Goal: Task Accomplishment & Management: Use online tool/utility

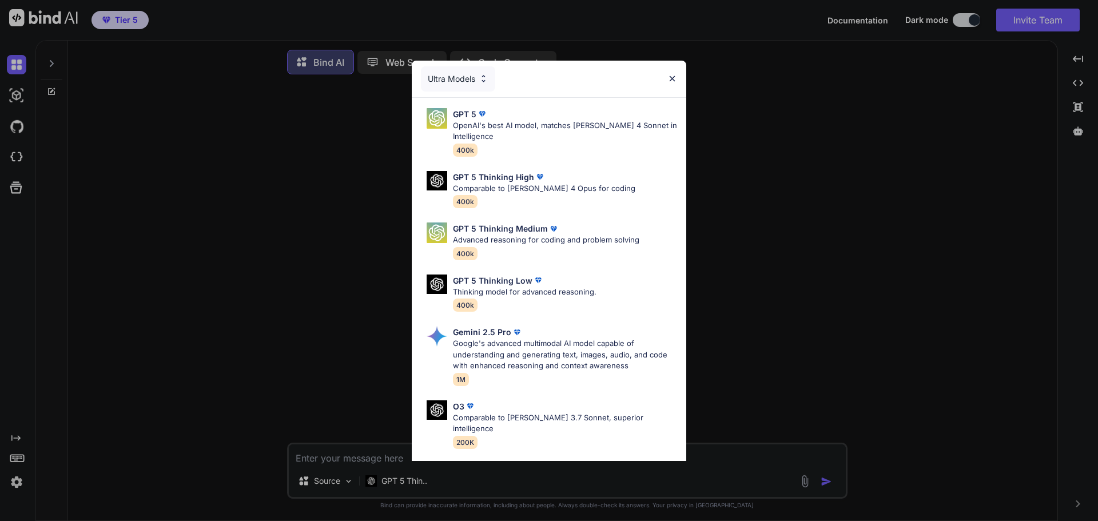
click at [674, 77] on img at bounding box center [673, 79] width 10 height 10
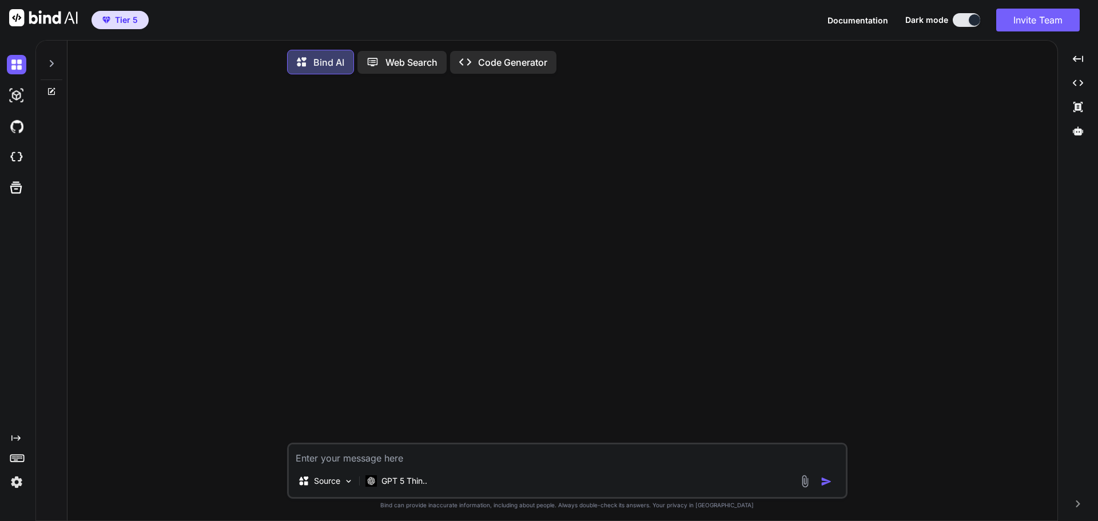
click at [55, 62] on icon at bounding box center [51, 63] width 9 height 9
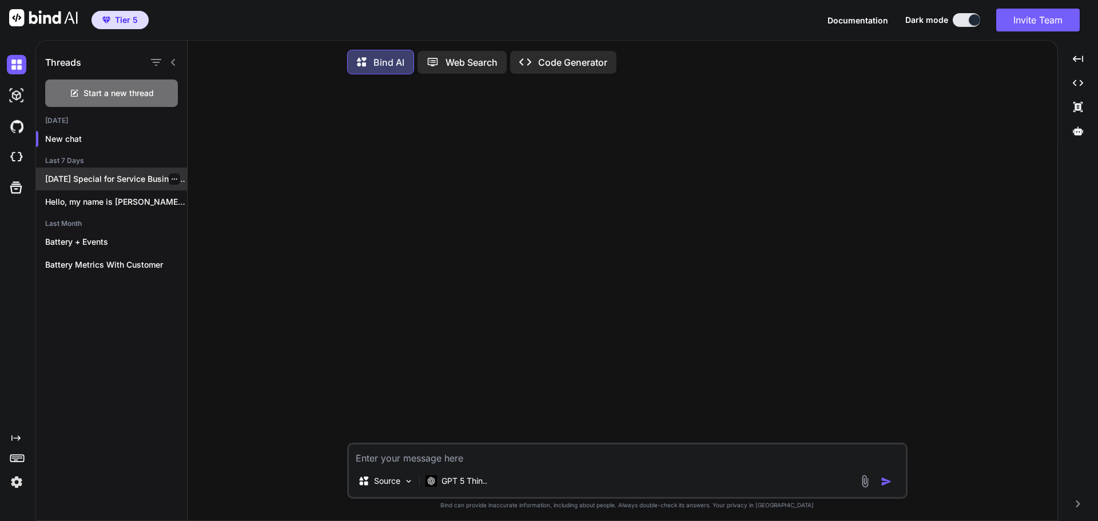
click at [109, 181] on p "[DATE] Special for Service Businesses Hey,..." at bounding box center [116, 178] width 142 height 11
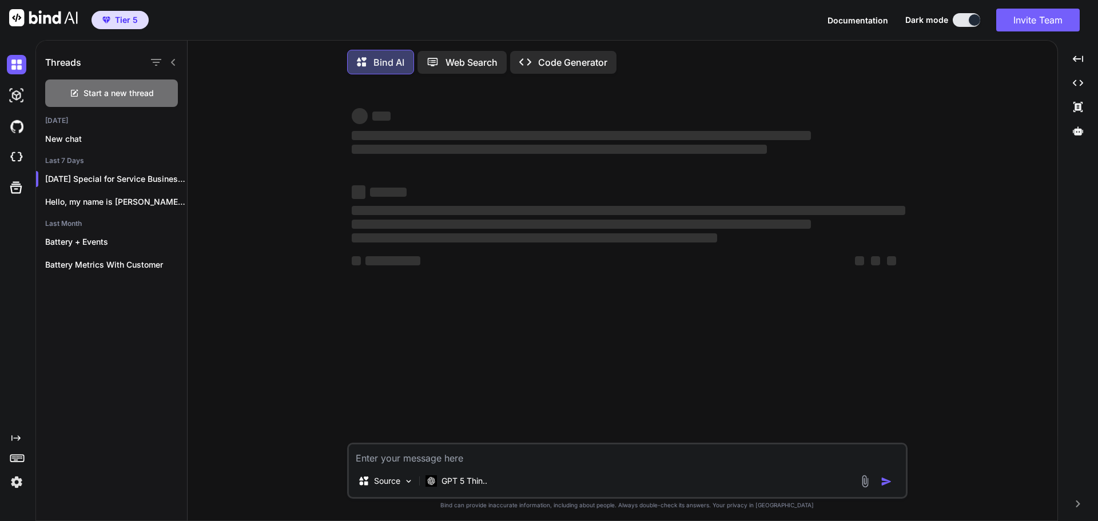
type textarea "x"
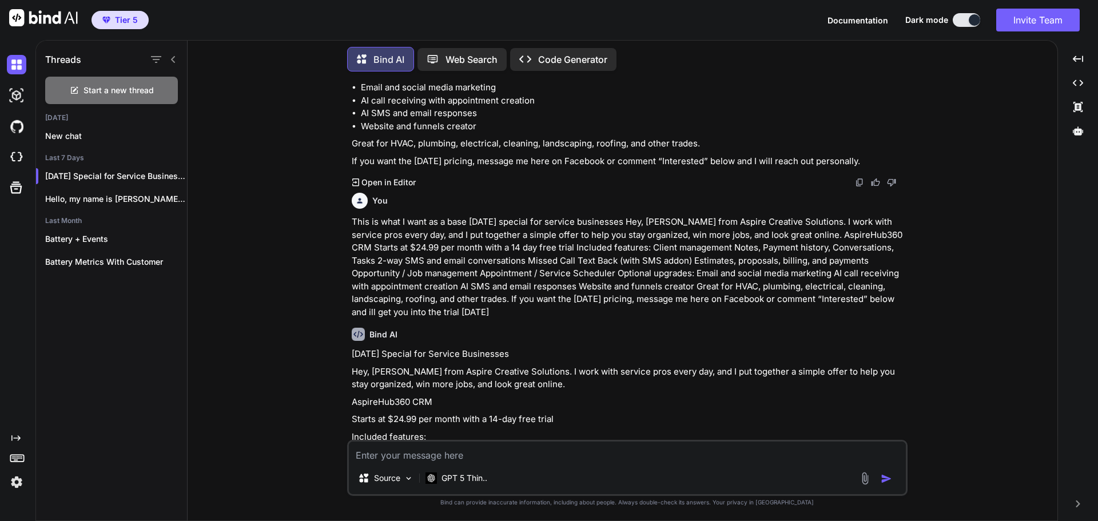
scroll to position [1384, 0]
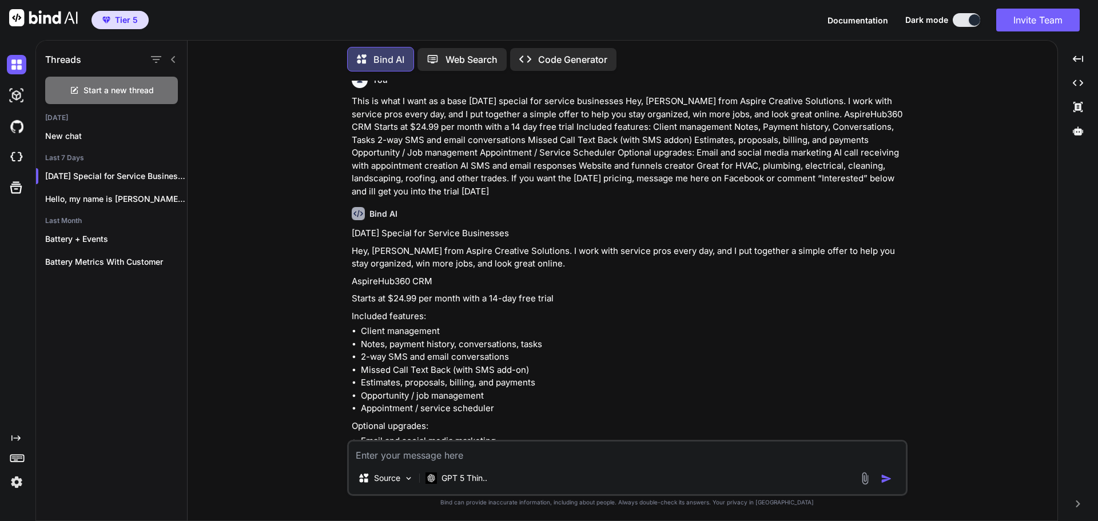
click at [472, 459] on textarea at bounding box center [627, 452] width 557 height 21
type textarea "M"
type textarea "x"
type textarea "Ma"
type textarea "x"
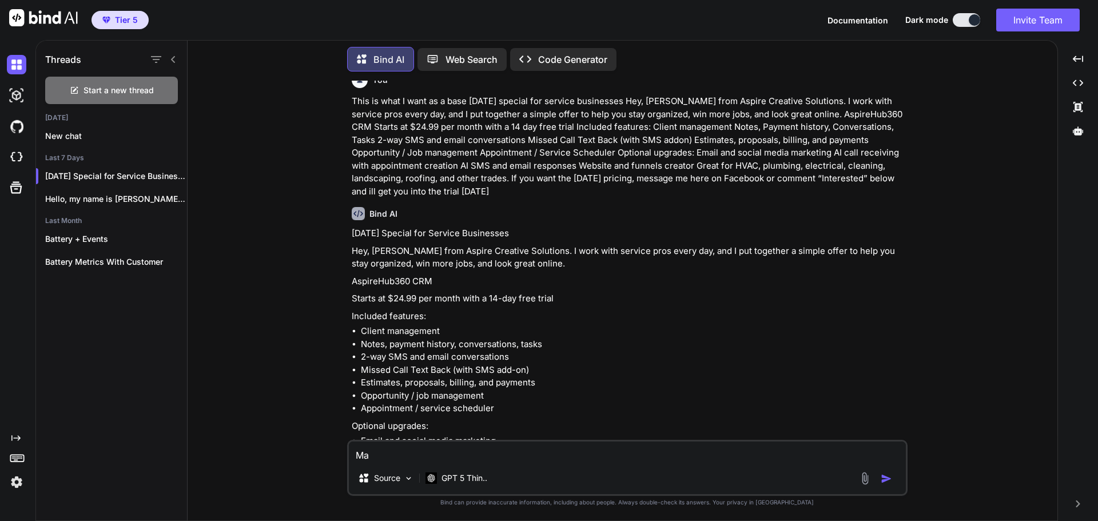
type textarea "Mak"
type textarea "x"
type textarea "Make"
type textarea "x"
type textarea "Make"
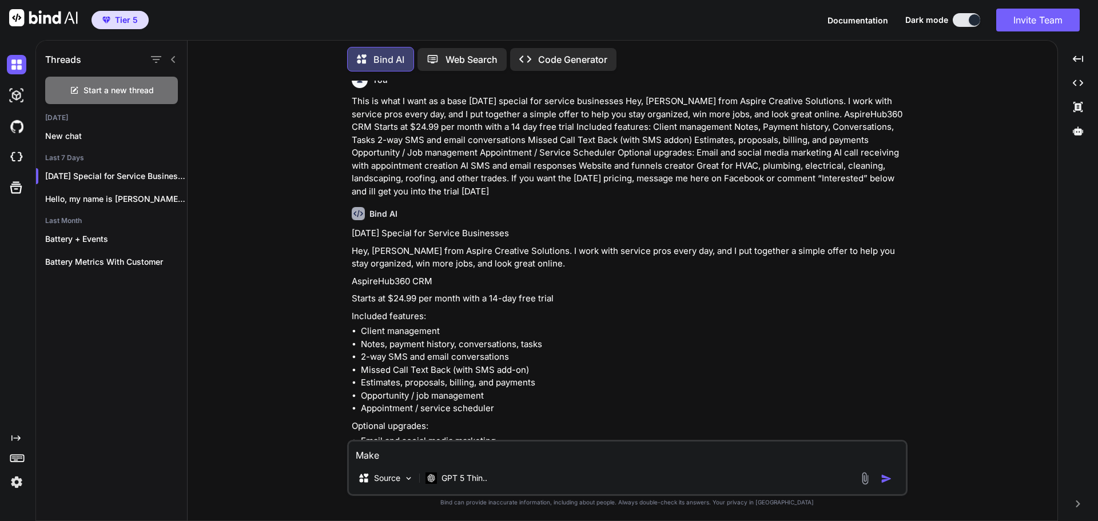
type textarea "x"
type textarea "Make o"
type textarea "x"
type textarea "Make on"
type textarea "x"
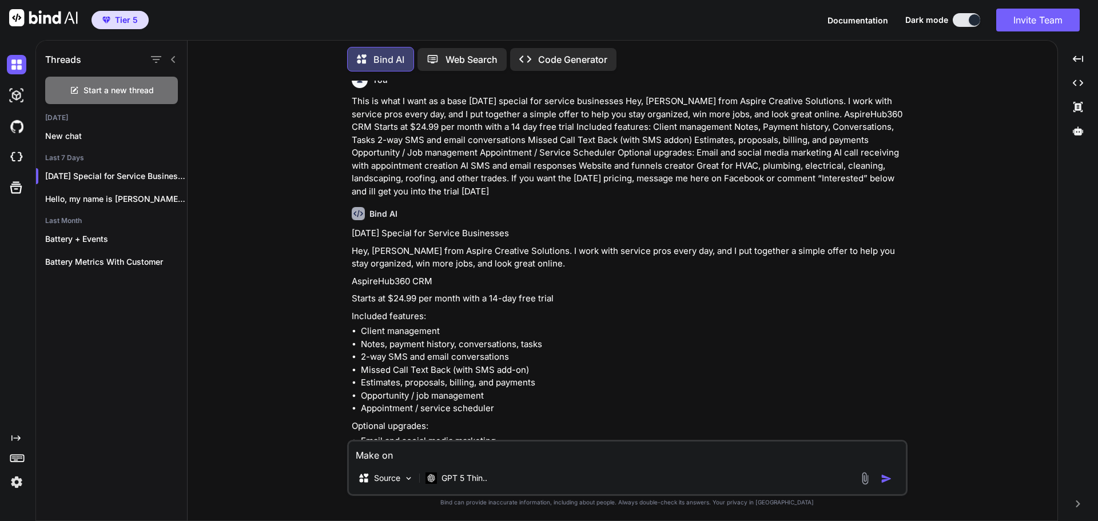
type textarea "Make one"
type textarea "x"
type textarea "Make one"
type textarea "x"
type textarea "Make one f"
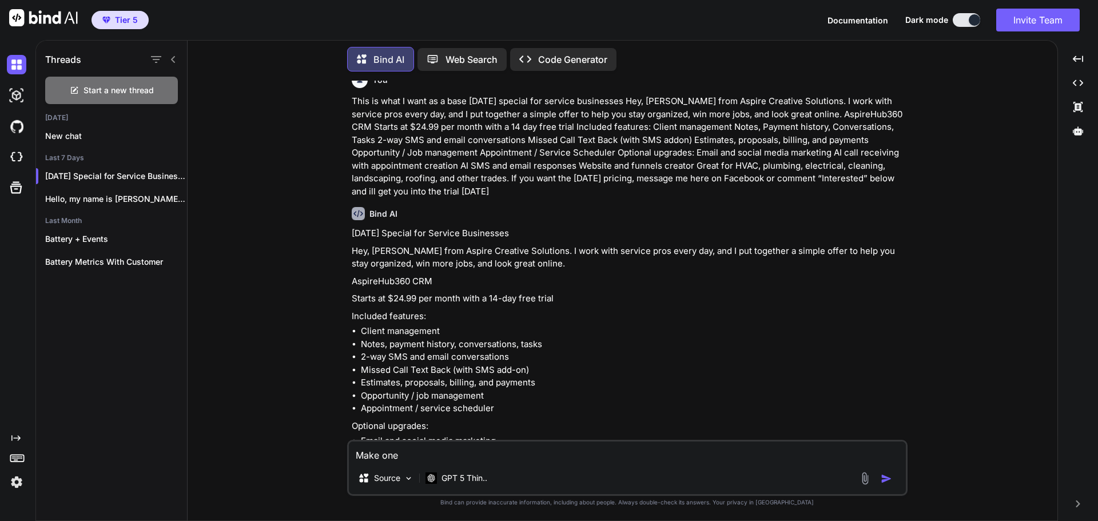
type textarea "x"
type textarea "Make one fo"
type textarea "x"
type textarea "Make one for"
type textarea "x"
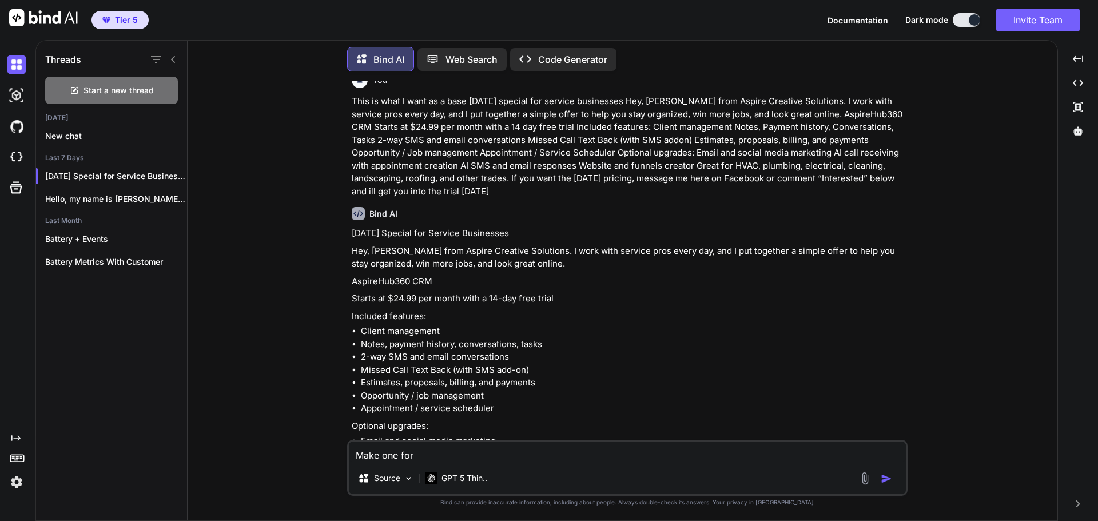
type textarea "Make one for"
type textarea "x"
type textarea "Make one for t"
type textarea "x"
type textarea "Make one for"
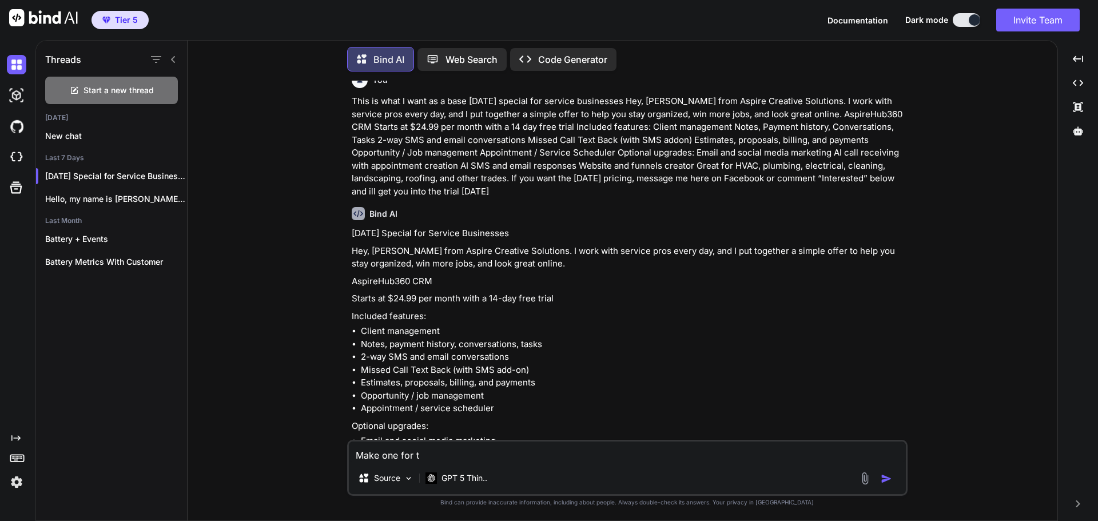
type textarea "x"
type textarea "Make one for a"
type textarea "x"
type textarea "Make one for a"
type textarea "x"
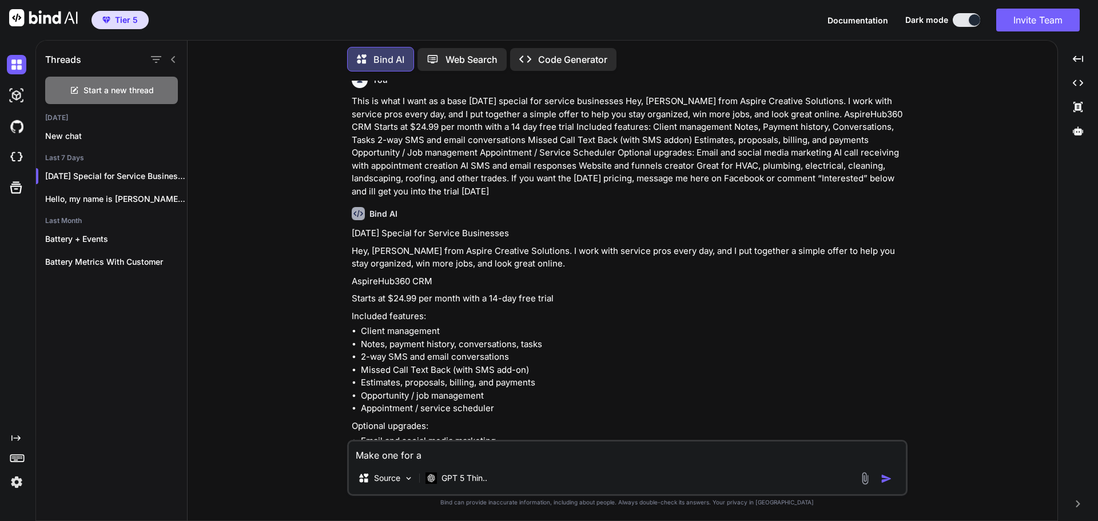
type textarea "Make one for a t"
type textarea "x"
type textarea "Make one for a tr"
type textarea "x"
type textarea "Make one for a tre"
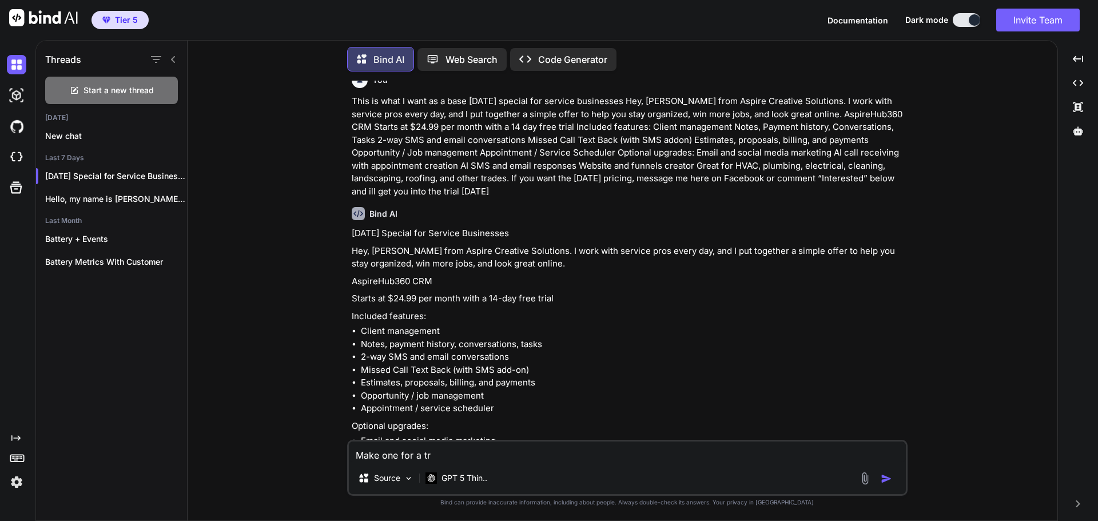
type textarea "x"
type textarea "Make one for a tree"
type textarea "x"
type textarea "Make one for a tree"
type textarea "x"
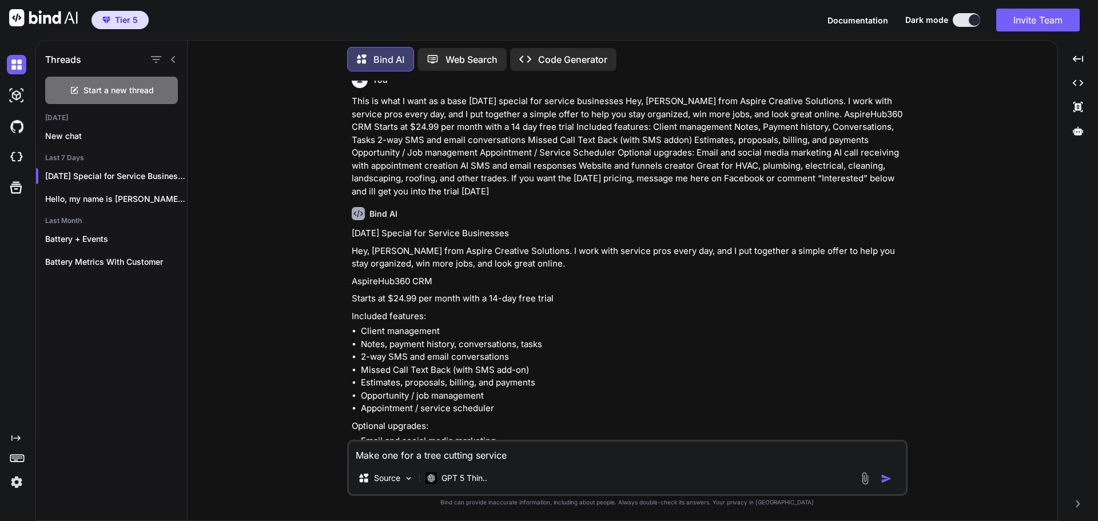
type textarea "Make one for a tree cutting service"
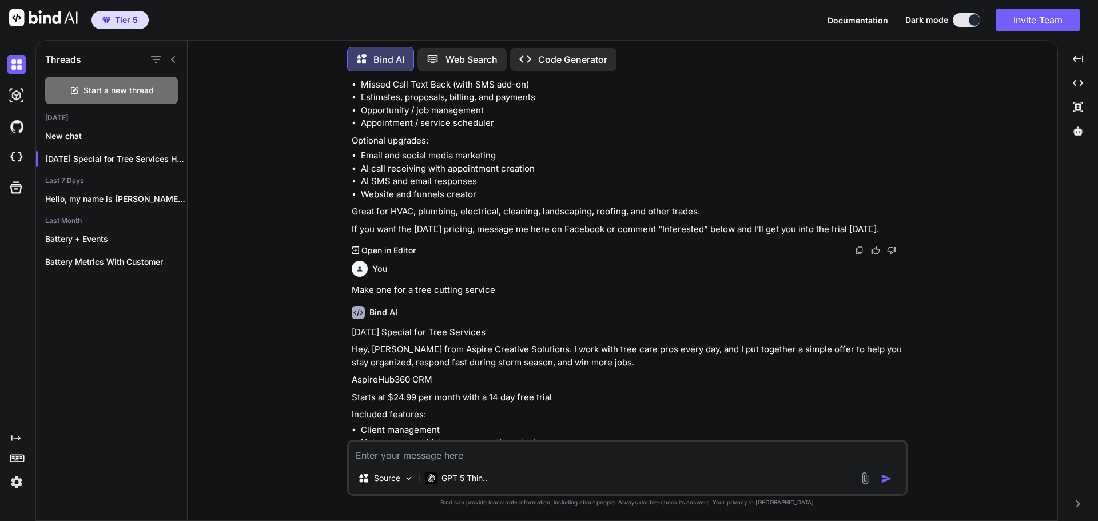
scroll to position [1883, 0]
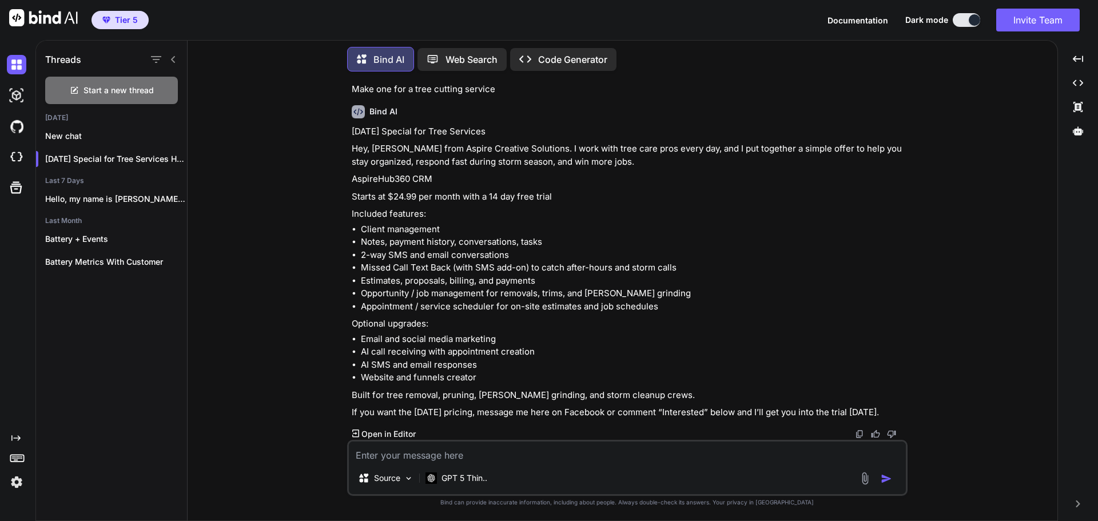
click at [467, 456] on textarea at bounding box center [627, 452] width 557 height 21
type textarea "Make this into a facebook chat format and make it look easier to read. This isn…"
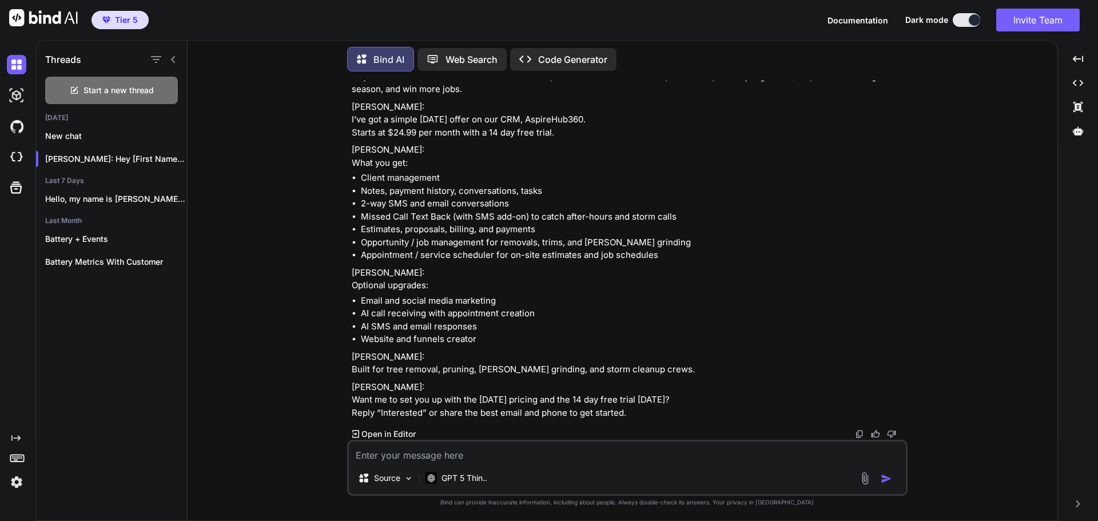
scroll to position [2335, 0]
click at [455, 454] on textarea at bounding box center [627, 452] width 557 height 21
type textarea "No. I want the same thing that I can send to someones facebook chat as a sales …"
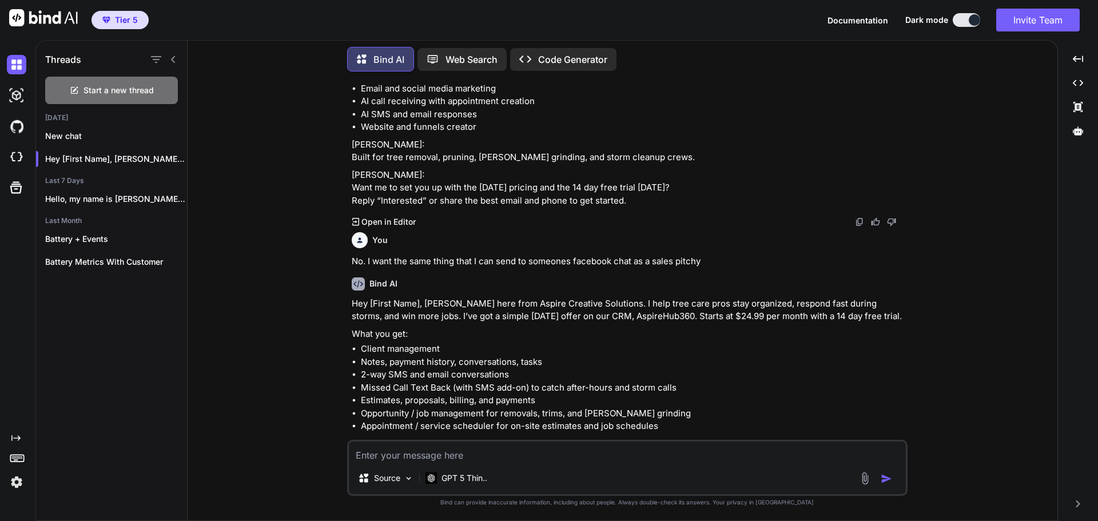
scroll to position [2667, 0]
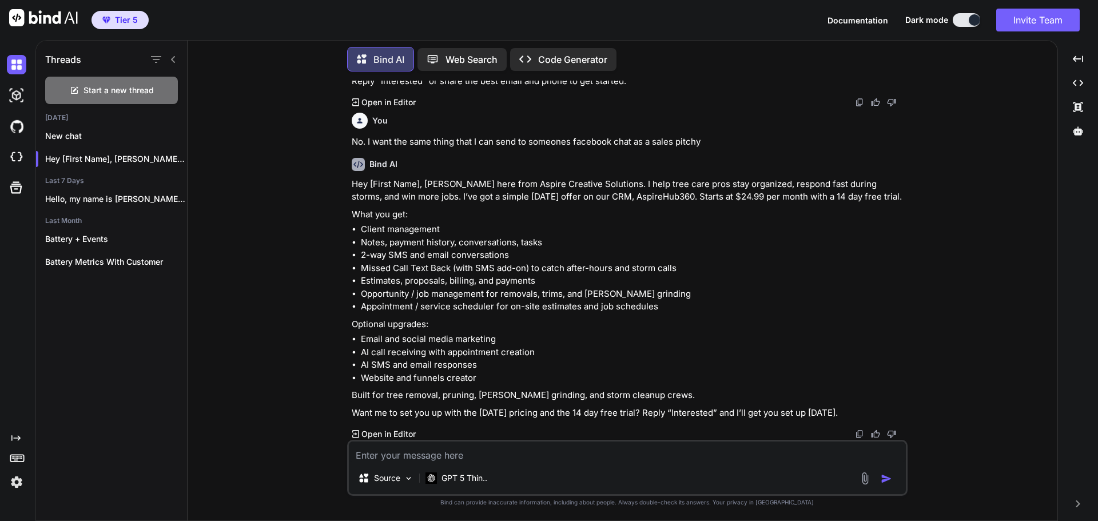
click at [712, 458] on textarea at bounding box center [627, 452] width 557 height 21
click at [686, 458] on textarea at bounding box center [627, 452] width 557 height 21
click at [668, 455] on textarea at bounding box center [627, 452] width 557 height 21
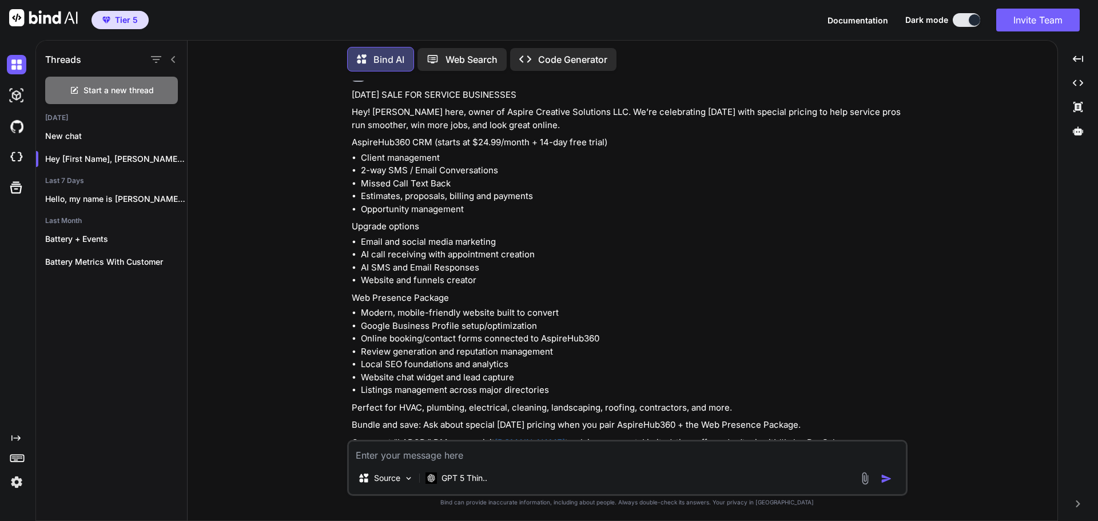
scroll to position [0, 0]
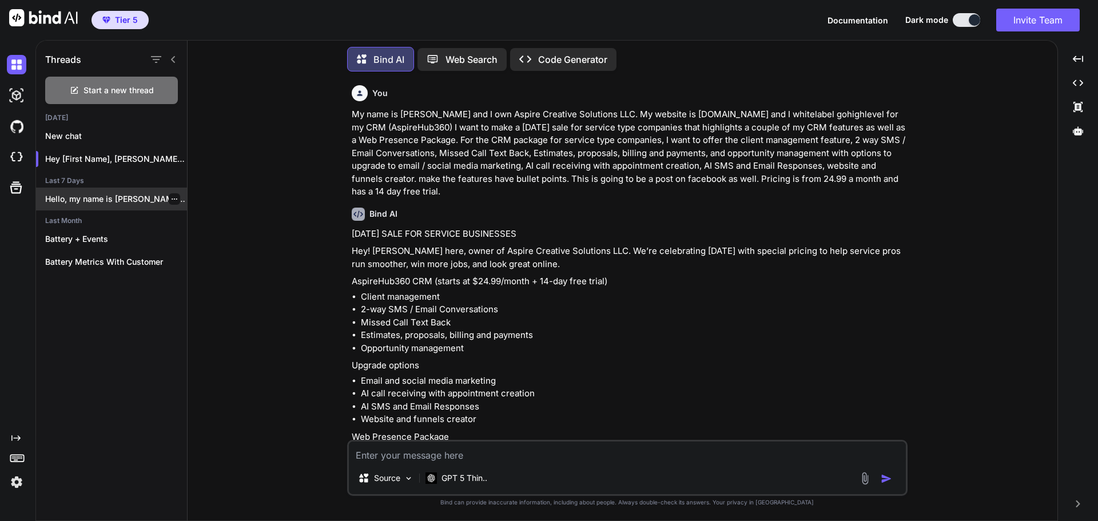
click at [97, 198] on p "Hello, my name is [PERSON_NAME]. I’m a..." at bounding box center [116, 198] width 142 height 11
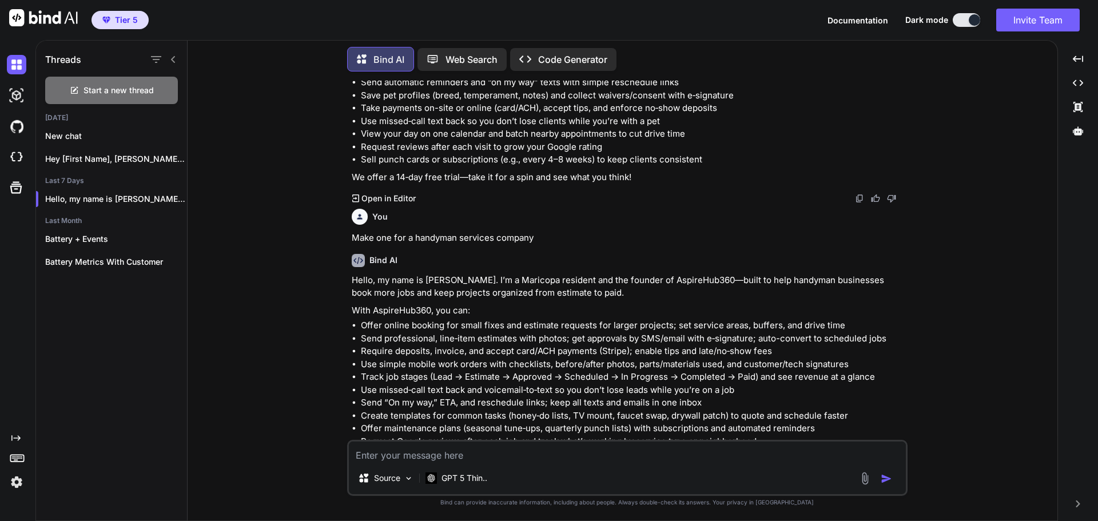
scroll to position [998, 0]
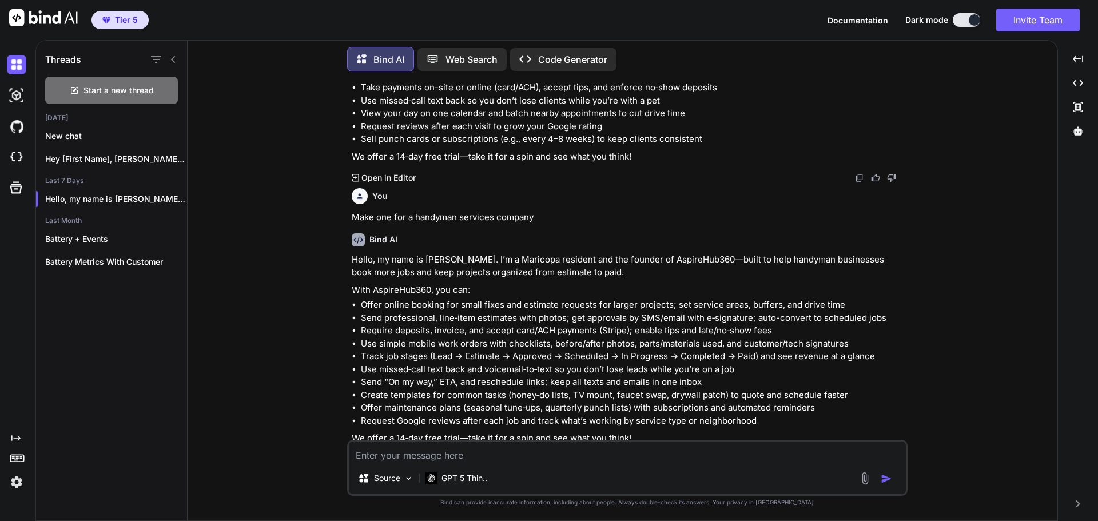
click at [525, 457] on textarea at bounding box center [627, 452] width 557 height 21
type textarea "Make one for a tree cutting service"
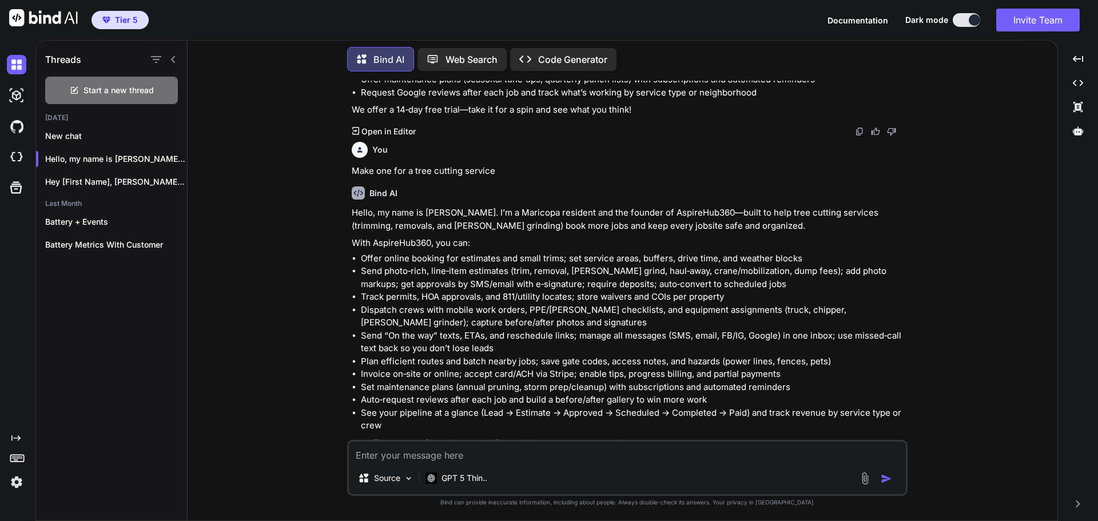
scroll to position [1331, 0]
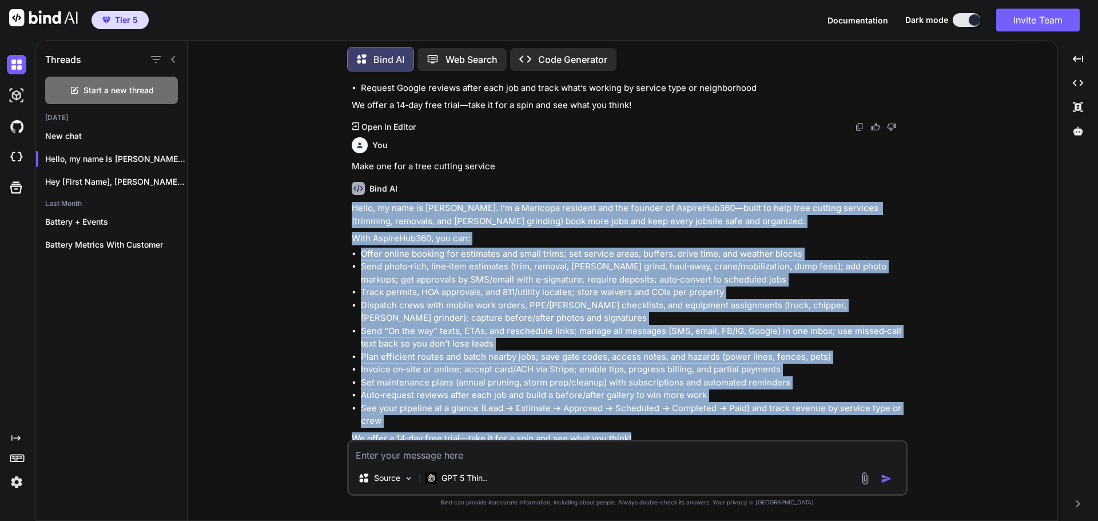
drag, startPoint x: 646, startPoint y: 415, endPoint x: 347, endPoint y: 186, distance: 376.6
click at [347, 186] on div "You Create one for a yard care, junk hauling and irrigation repair company Bind…" at bounding box center [627, 301] width 561 height 440
click at [382, 202] on p "Hello, my name is [PERSON_NAME]. I’m a Maricopa resident and the founder of Asp…" at bounding box center [629, 215] width 554 height 26
drag, startPoint x: 649, startPoint y: 410, endPoint x: 338, endPoint y: 184, distance: 384.9
click at [338, 184] on div "You Create one for a yard care, junk hauling and irrigation repair company Bind…" at bounding box center [627, 301] width 861 height 440
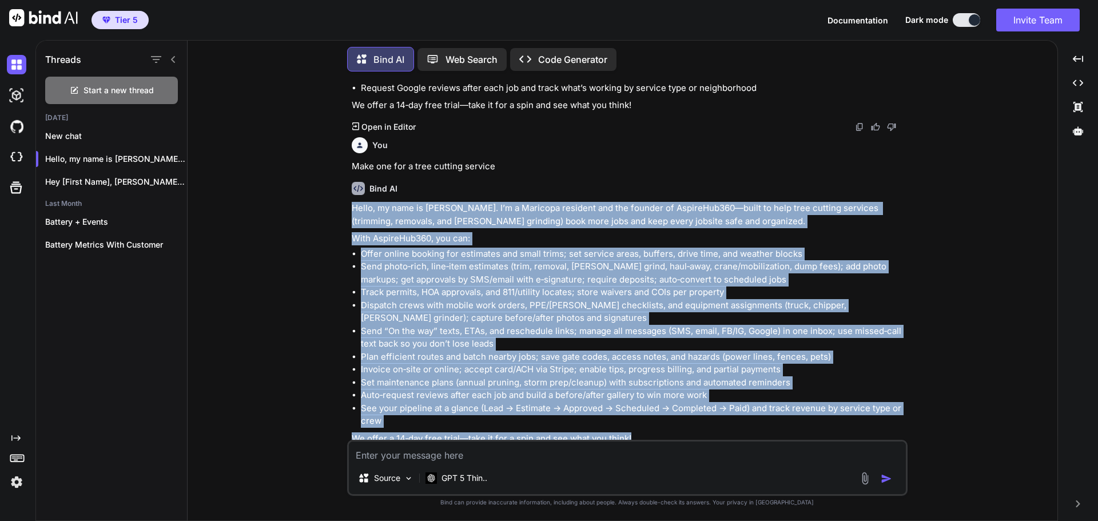
copy div "Lorem, ip dolo si Ametcons. A’e s Doeiusmo temporin utl etd magnaal en AdminiMv…"
click at [645, 389] on li "Auto‑request reviews after each job and build a before/after gallery to win mor…" at bounding box center [633, 395] width 545 height 13
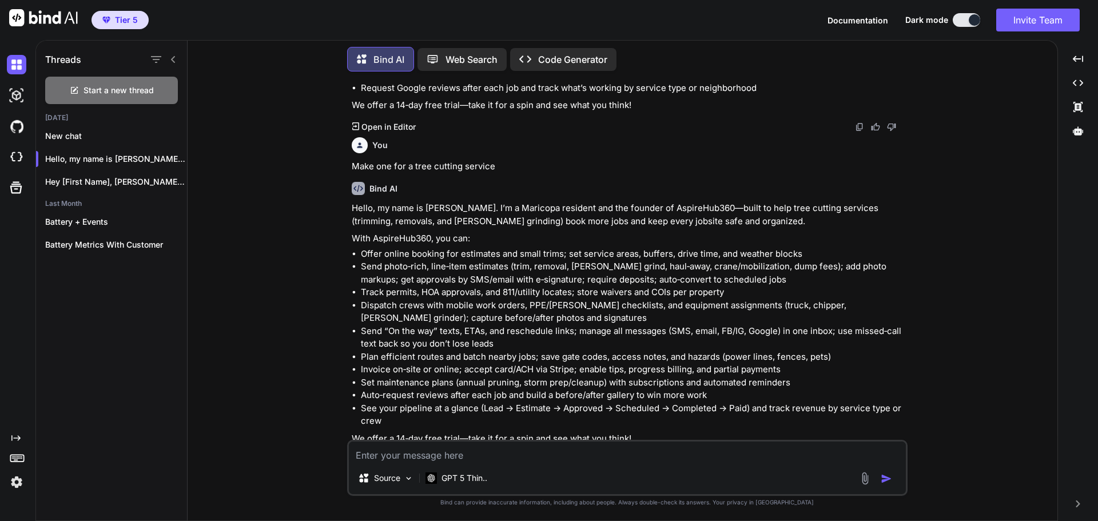
click at [496, 451] on textarea at bounding box center [627, 452] width 557 height 21
type textarea "Let me know for each bulletpoint how to do it in GoHighLevel"
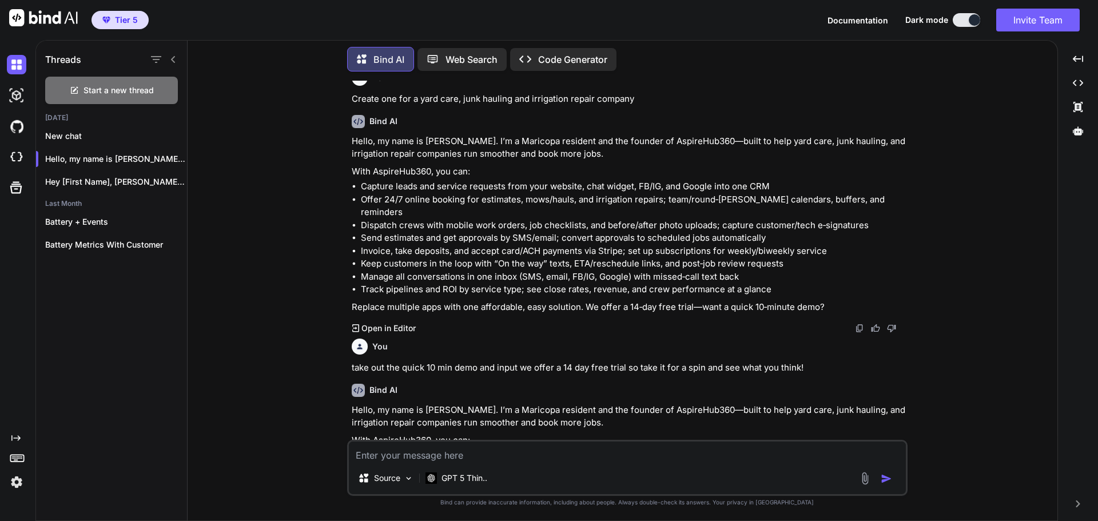
scroll to position [0, 0]
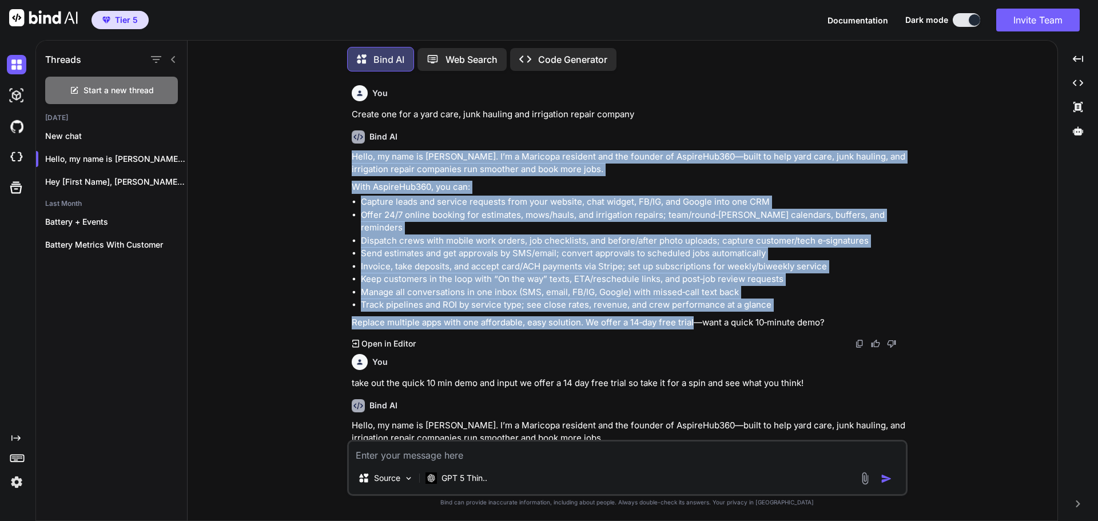
drag, startPoint x: 353, startPoint y: 155, endPoint x: 695, endPoint y: 308, distance: 374.3
click at [695, 308] on div "Hello, my name is [PERSON_NAME]. I’m a Maricopa resident and the founder of Asp…" at bounding box center [629, 239] width 554 height 179
copy div "Lorem, ip dolo si Ametcons. A’e s Doeiusmo temporin utl etd magnaal en AdminiMv…"
